Goal: Information Seeking & Learning: Check status

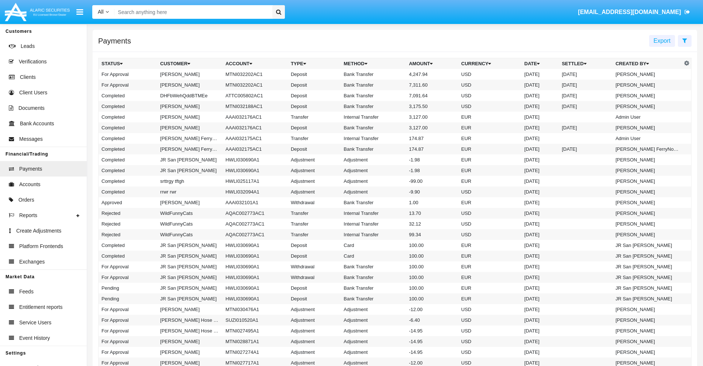
click at [684, 40] on icon at bounding box center [684, 41] width 5 height 6
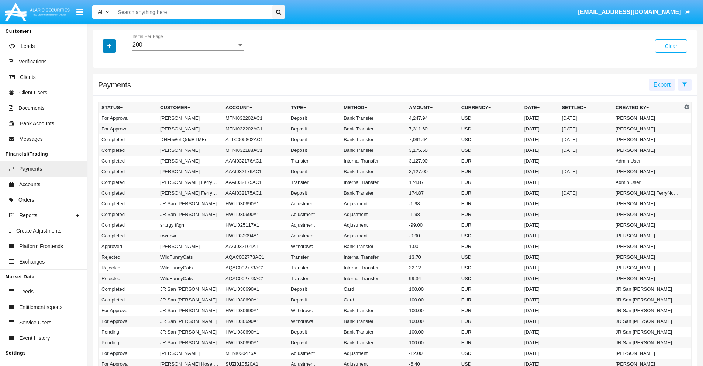
click at [109, 46] on icon "button" at bounding box center [109, 46] width 4 height 5
click at [113, 125] on span "Date" at bounding box center [113, 125] width 13 height 9
click at [101, 128] on input "Date" at bounding box center [101, 128] width 0 height 0
checkbox input "true"
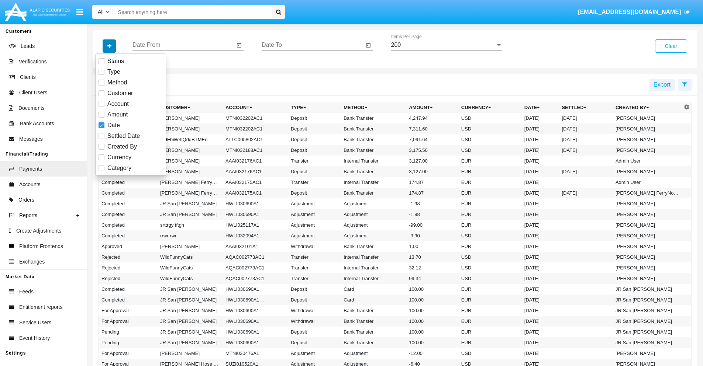
click at [109, 46] on icon "button" at bounding box center [109, 46] width 4 height 5
click at [183, 45] on input "Date From" at bounding box center [183, 45] width 102 height 7
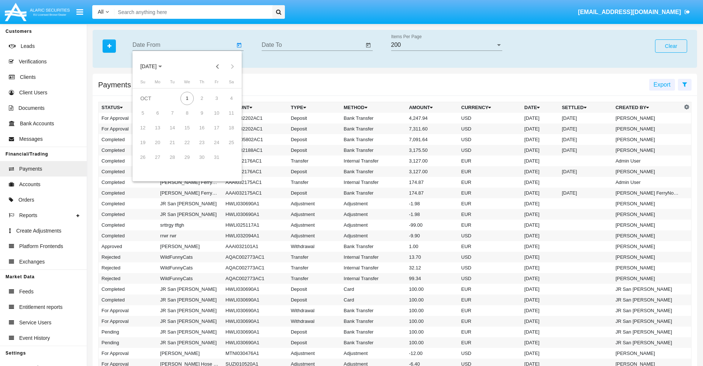
click at [155, 66] on span "[DATE]" at bounding box center [148, 67] width 16 height 6
click at [226, 163] on div "2025" at bounding box center [225, 162] width 23 height 13
click at [148, 104] on div "JAN" at bounding box center [148, 103] width 23 height 13
click at [172, 113] on div "7" at bounding box center [172, 113] width 13 height 13
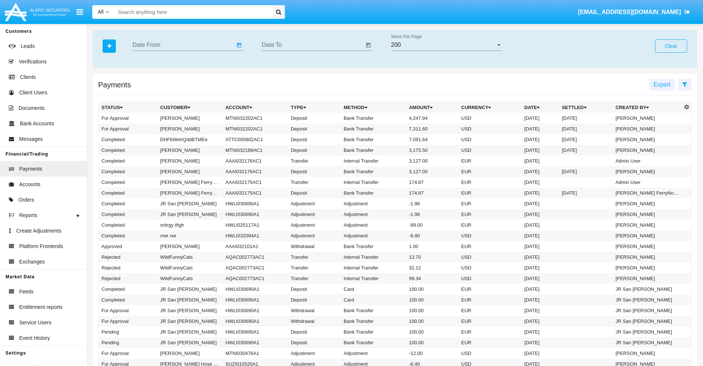
type input "[DATE]"
click at [312, 45] on input "Date To" at bounding box center [313, 45] width 102 height 7
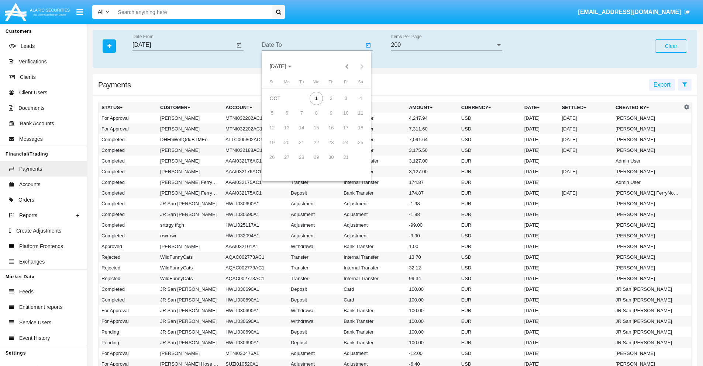
click at [284, 66] on span "[DATE]" at bounding box center [277, 67] width 16 height 6
click at [355, 163] on div "2025" at bounding box center [354, 162] width 23 height 13
click at [277, 104] on div "JAN" at bounding box center [277, 103] width 23 height 13
click at [301, 113] on div "7" at bounding box center [301, 113] width 13 height 13
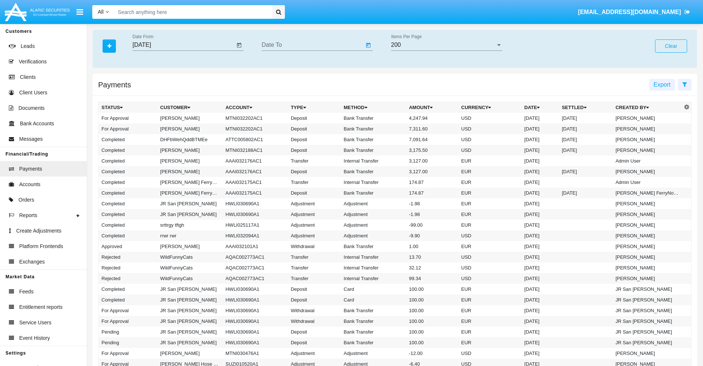
type input "[DATE]"
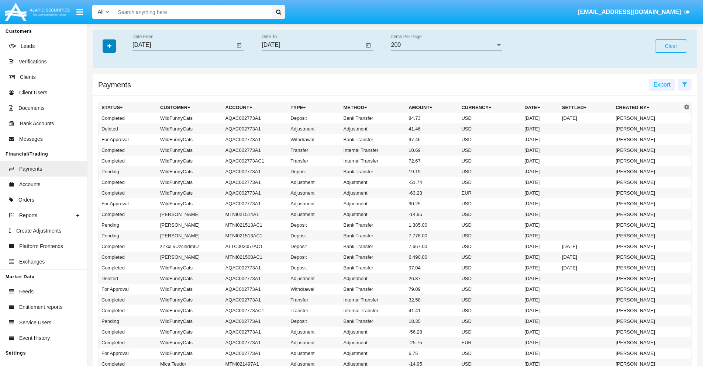
click at [109, 46] on icon "button" at bounding box center [109, 46] width 4 height 5
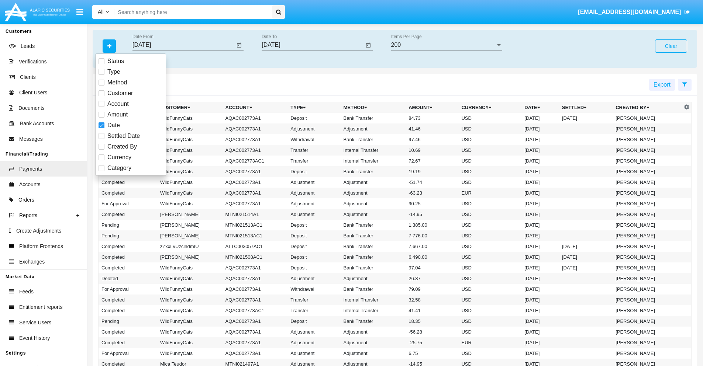
click at [119, 168] on span "Category" at bounding box center [119, 168] width 24 height 9
click at [101, 171] on input "Category" at bounding box center [101, 171] width 0 height 0
checkbox input "true"
